Goal: Information Seeking & Learning: Learn about a topic

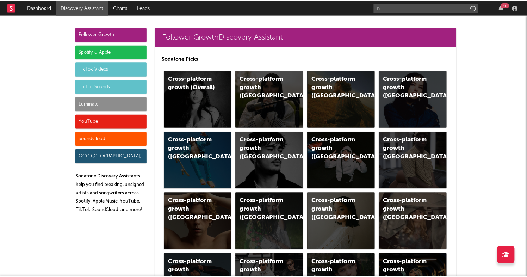
scroll to position [3286, 0]
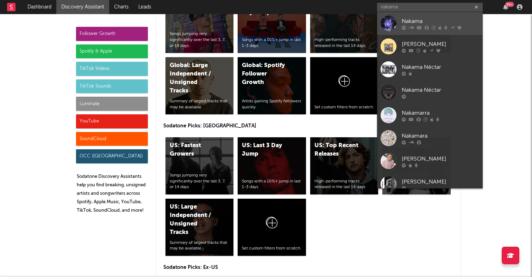
type input "nakama"
click at [413, 20] on div "Nakama" at bounding box center [441, 21] width 78 height 8
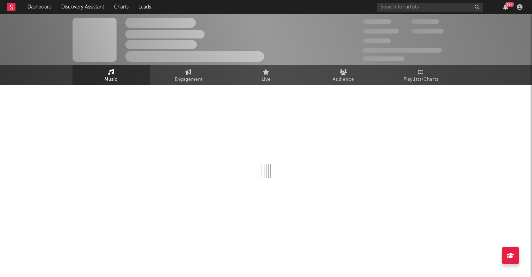
select select "6m"
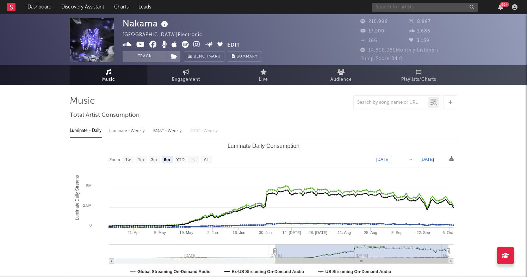
click at [391, 9] on input "text" at bounding box center [425, 7] width 106 height 9
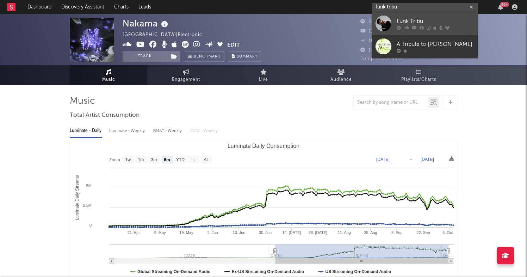
type input "funk tribu"
click at [399, 23] on div "Funk Tribu" at bounding box center [436, 21] width 78 height 8
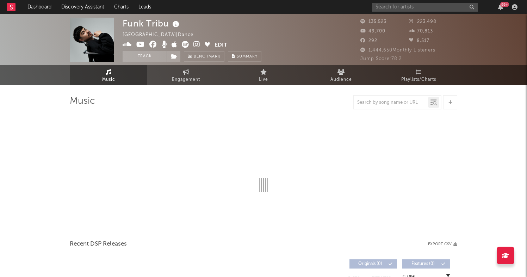
select select "6m"
